Goal: Obtain resource: Download file/media

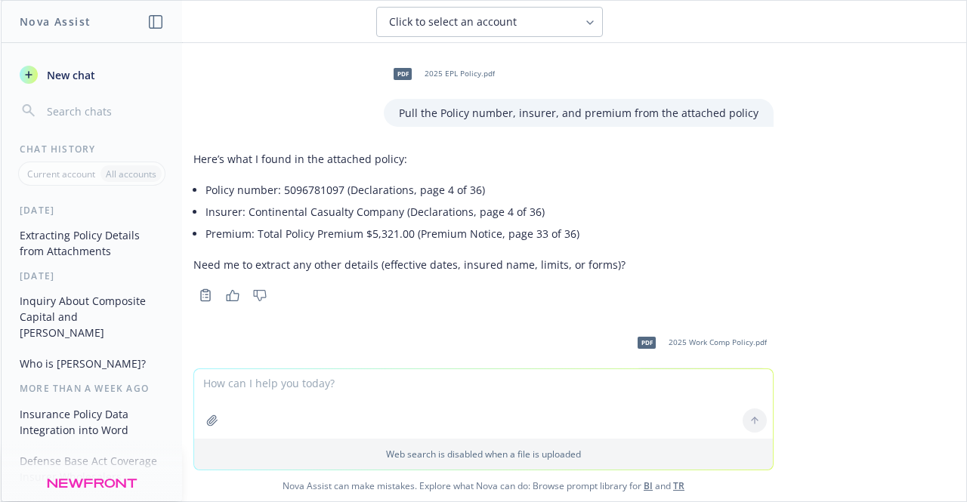
scroll to position [808, 0]
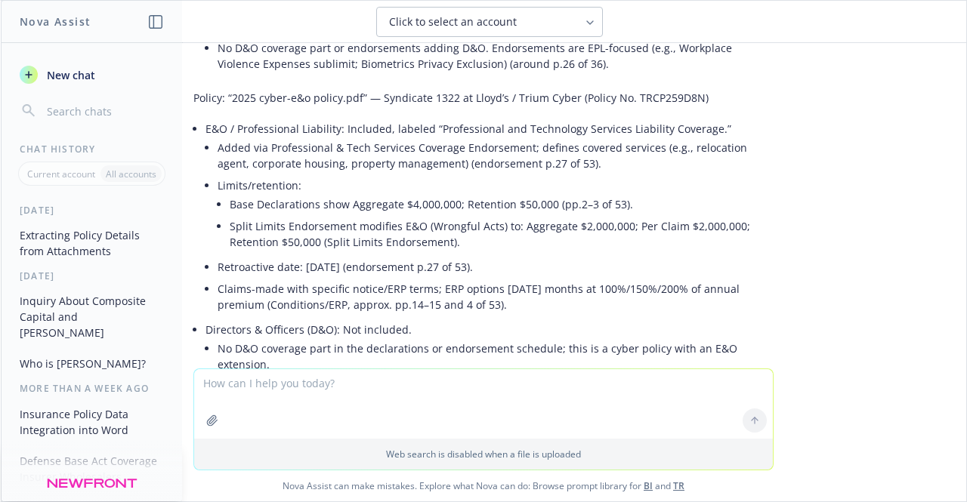
click at [242, 420] on textarea at bounding box center [483, 403] width 579 height 69
type textarea "R"
type textarea "C"
drag, startPoint x: 328, startPoint y: 387, endPoint x: 221, endPoint y: 381, distance: 107.4
click at [221, 381] on textarea "Add a column for industry and a description of services in the" at bounding box center [483, 403] width 579 height 71
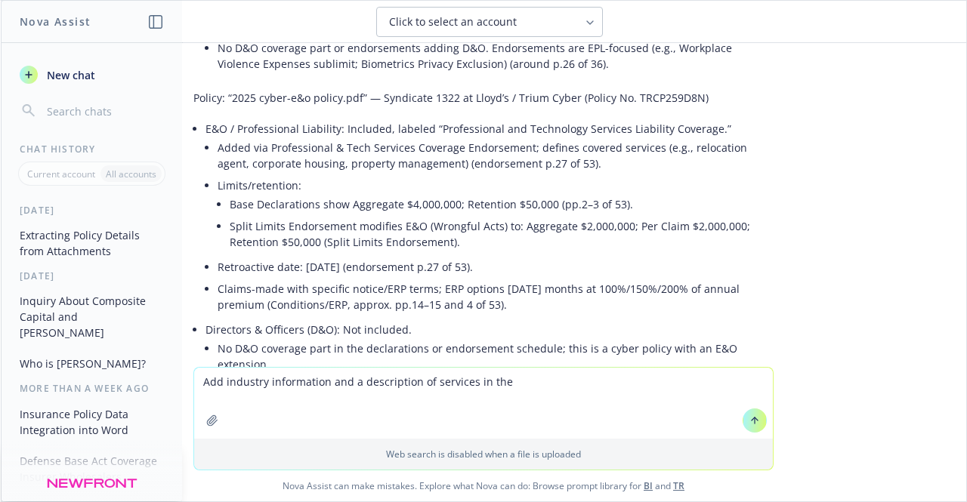
click at [614, 380] on textarea "Add industry information and a description of services in the" at bounding box center [483, 403] width 579 height 71
type textarea "Add industry information and a description of services in the attached file. Cr…"
click at [207, 418] on icon "button" at bounding box center [212, 420] width 10 height 10
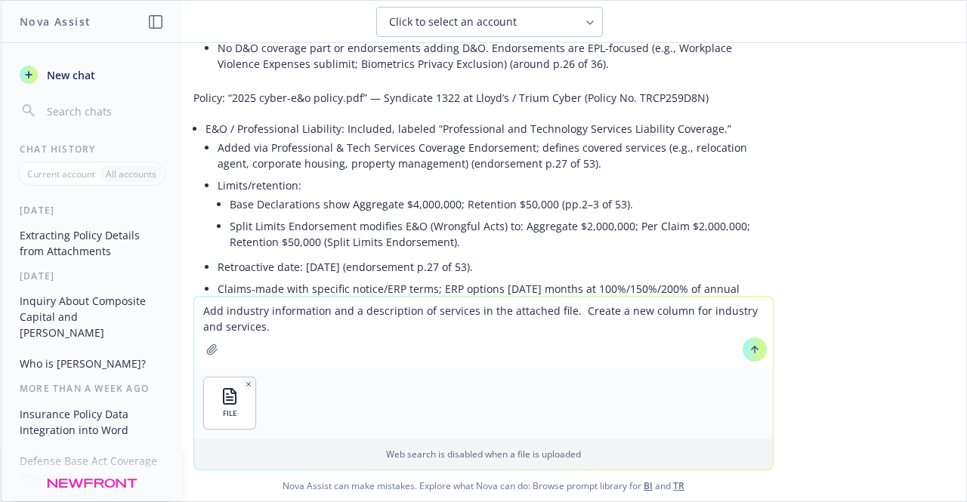
click at [755, 347] on button at bounding box center [754, 350] width 24 height 24
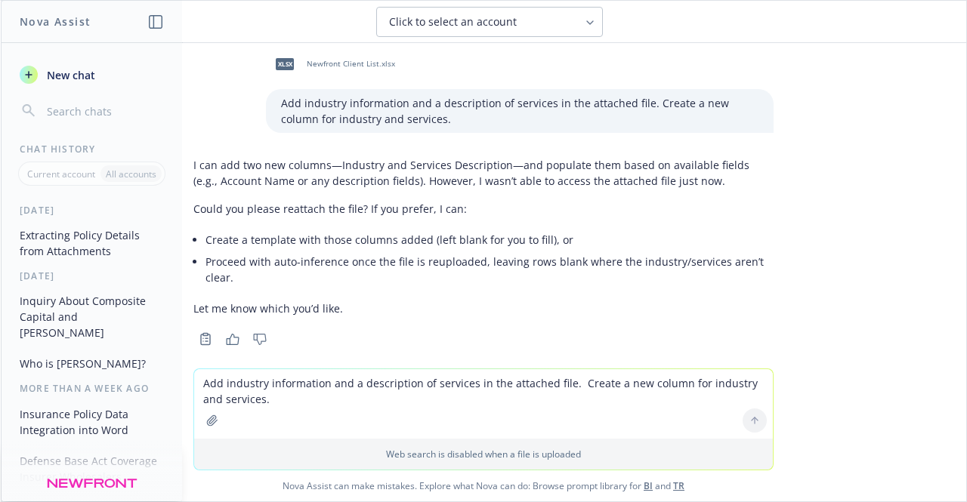
scroll to position [1237, 0]
click at [208, 420] on icon "button" at bounding box center [212, 420] width 10 height 10
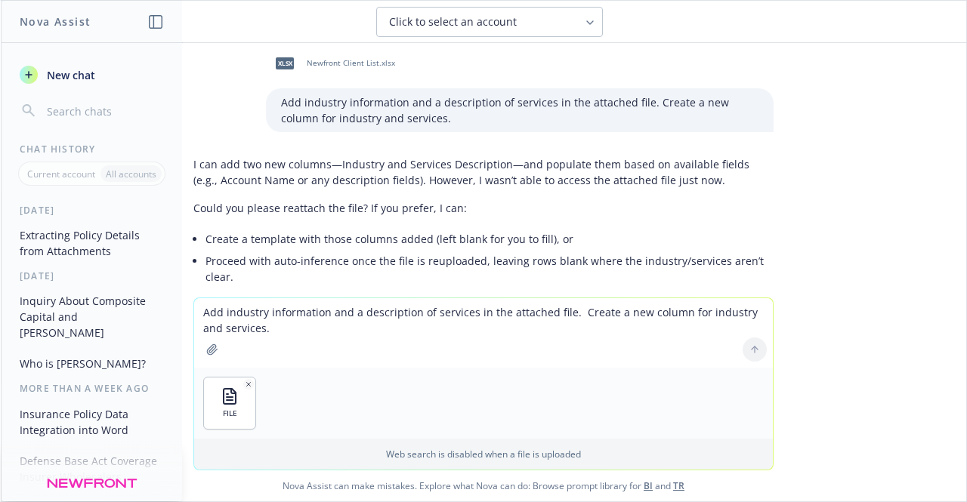
click at [635, 323] on textarea "Add industry information and a description of services in the attached file. Cr…" at bounding box center [483, 332] width 579 height 69
type textarea "Please add the columns to this file and populate based on the industries of the…"
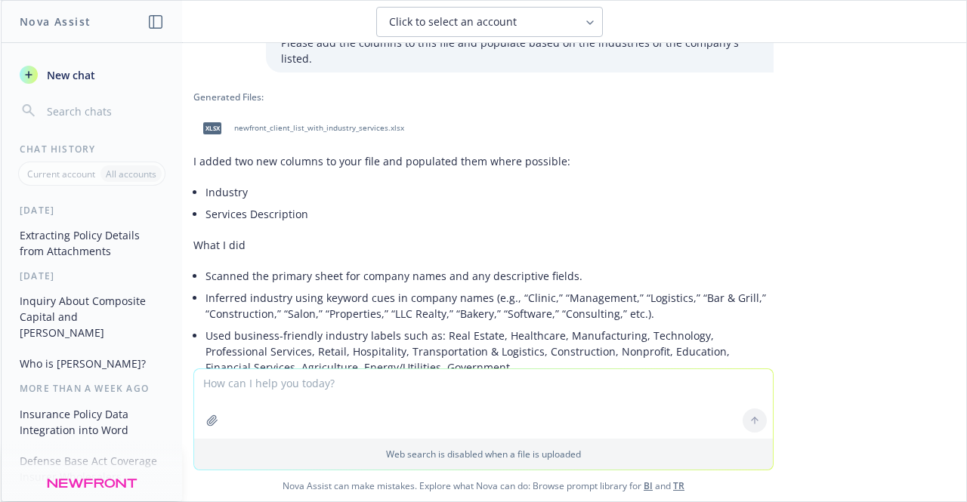
scroll to position [1627, 0]
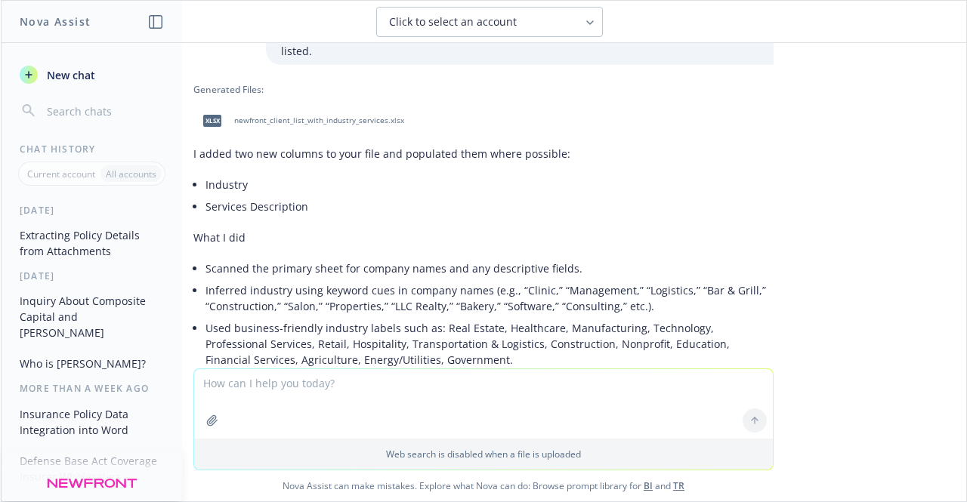
click at [363, 116] on span "newfront_client_list_with_industry_services.xlsx" at bounding box center [319, 121] width 170 height 10
